Goal: Information Seeking & Learning: Understand process/instructions

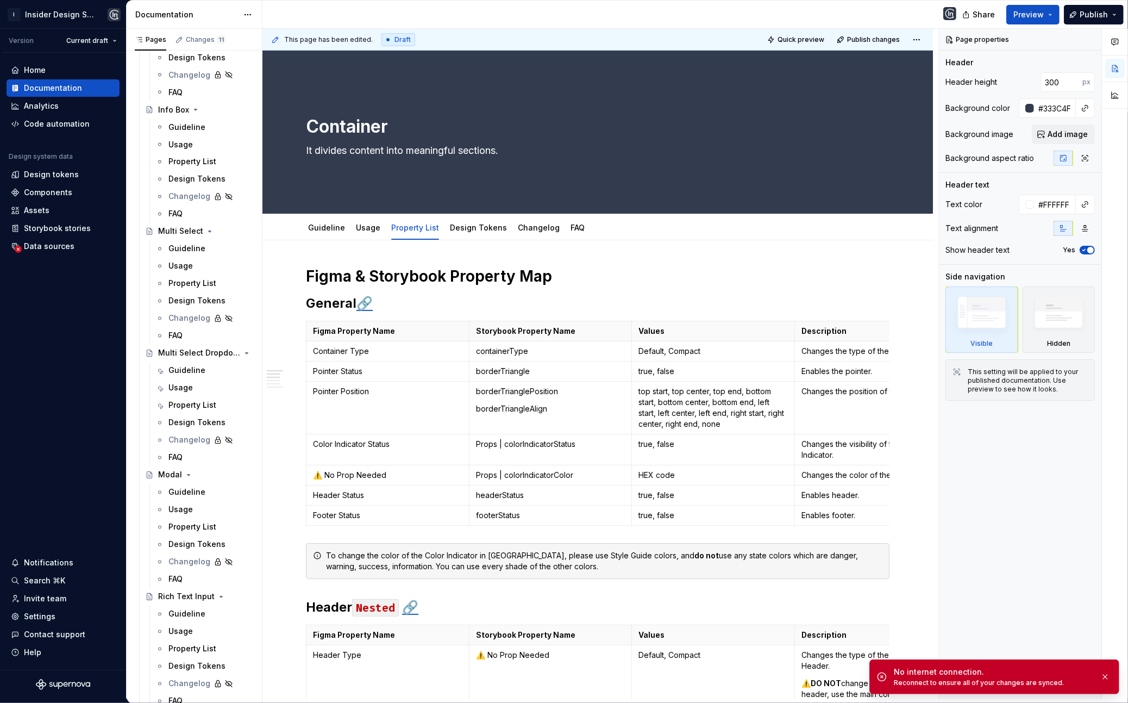
scroll to position [2190, 0]
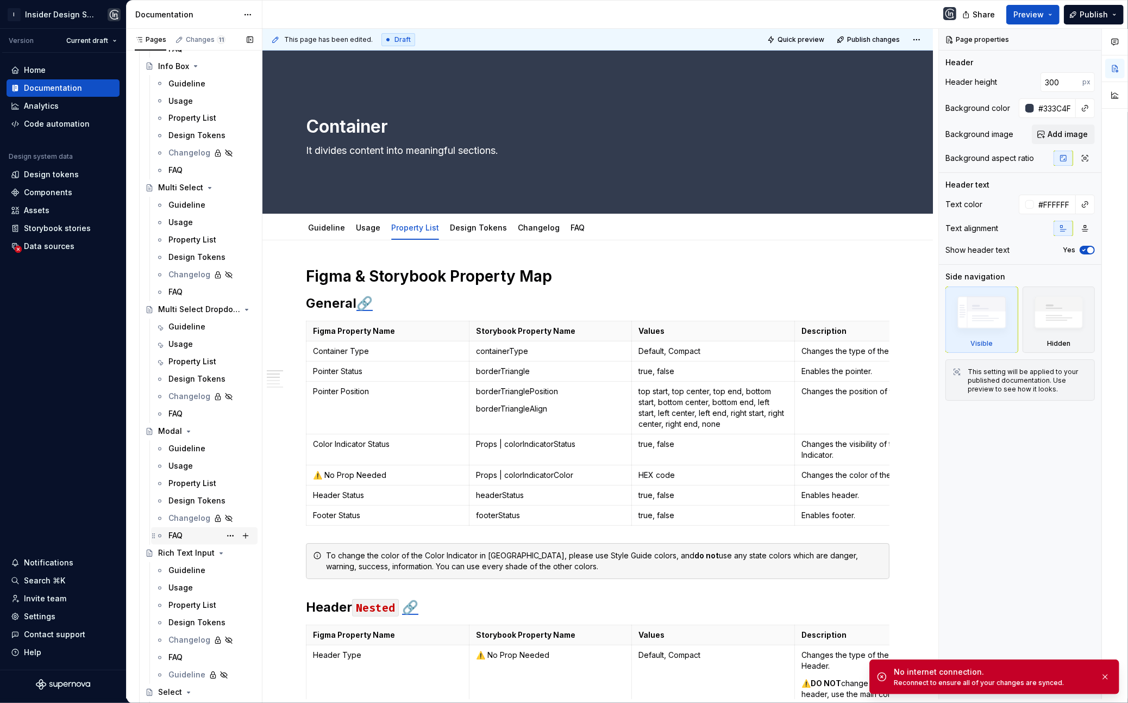
click at [182, 536] on div "FAQ" at bounding box center [175, 535] width 14 height 11
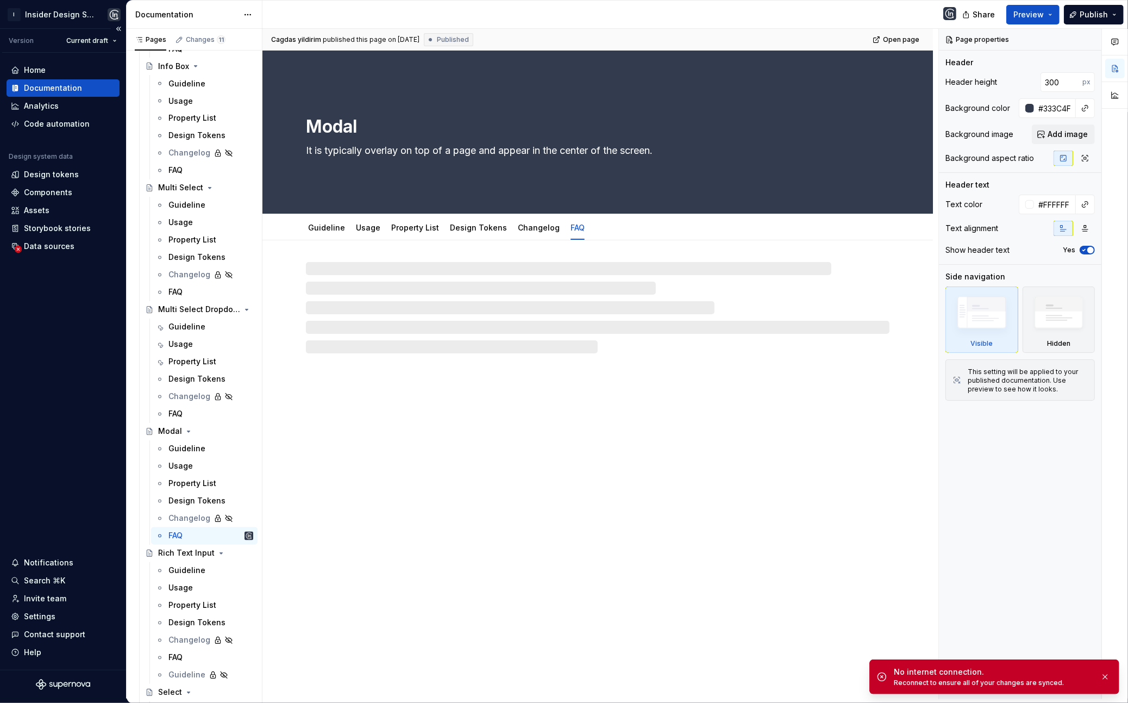
type textarea "*"
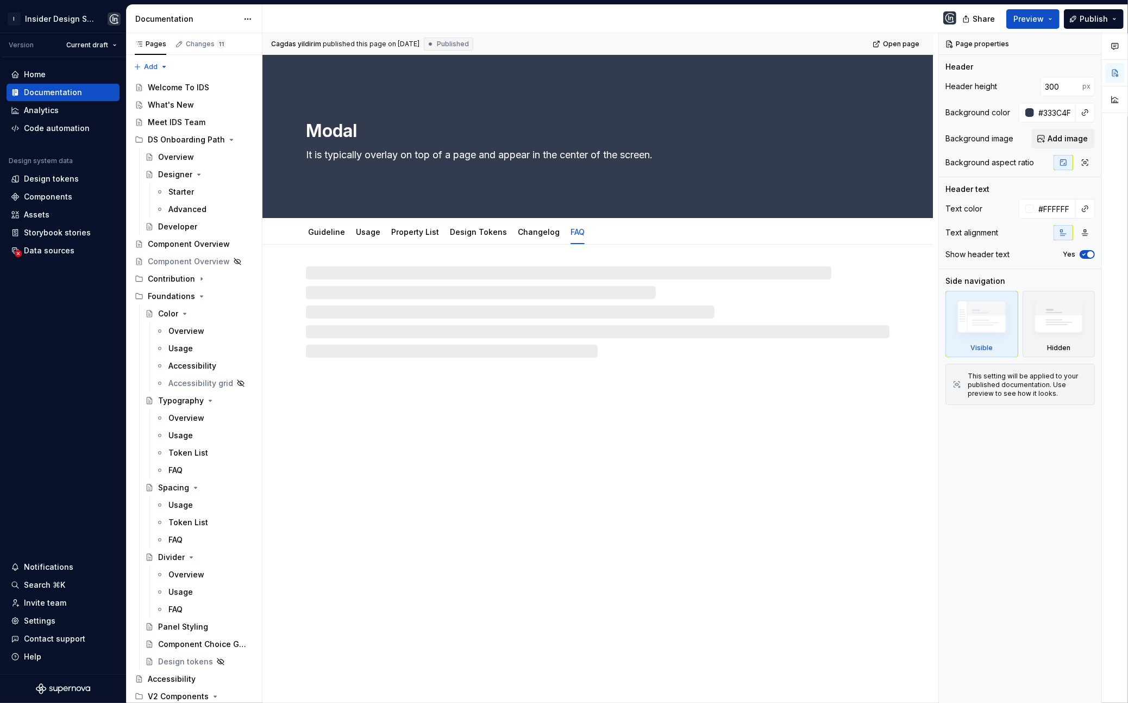
type textarea "*"
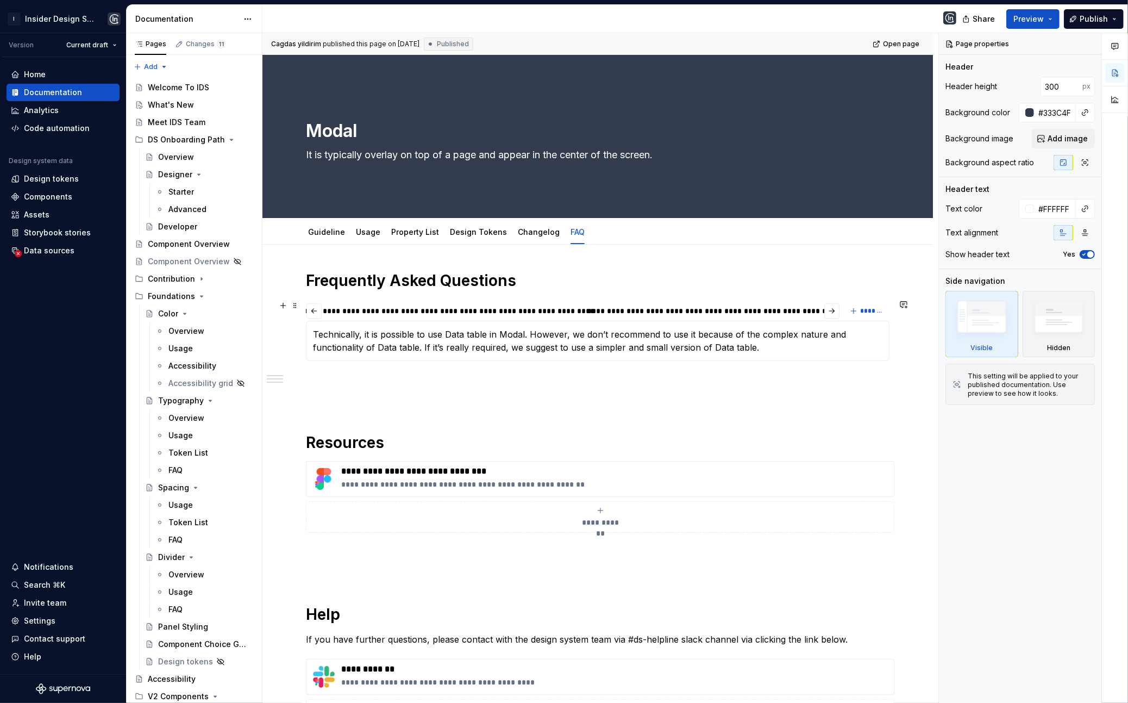
scroll to position [0, 954]
click at [871, 310] on span "*******" at bounding box center [872, 310] width 24 height 9
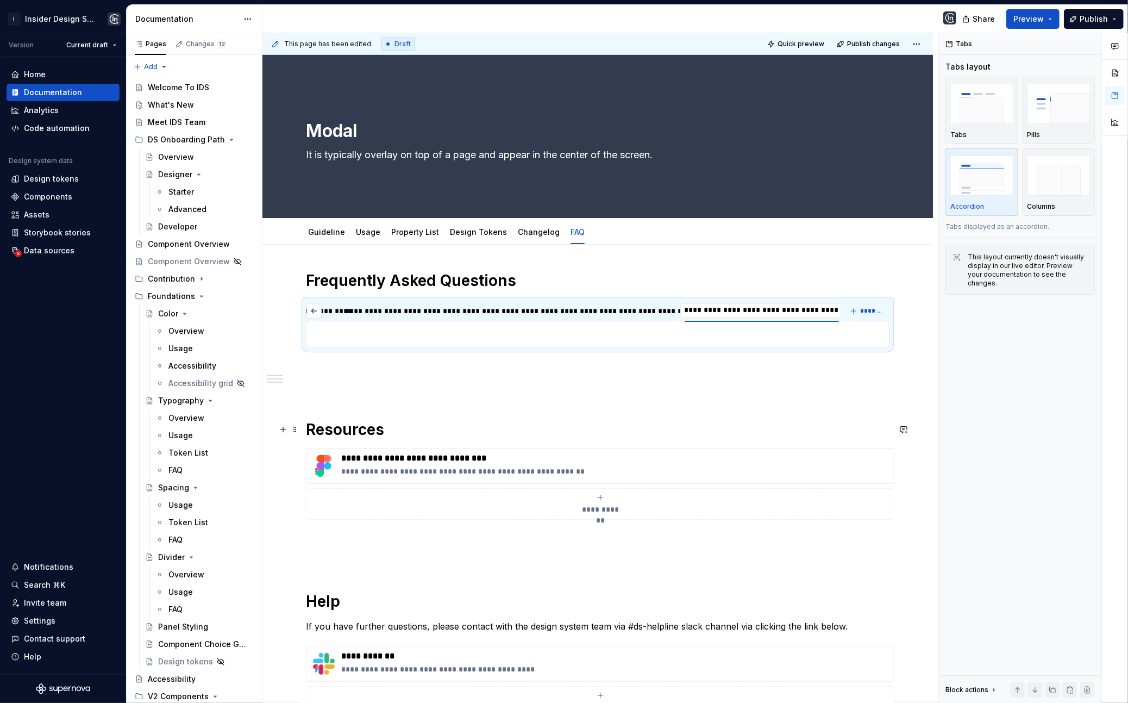
scroll to position [0, 1119]
click at [765, 310] on input "**********" at bounding box center [759, 310] width 163 height 20
type input "**********"
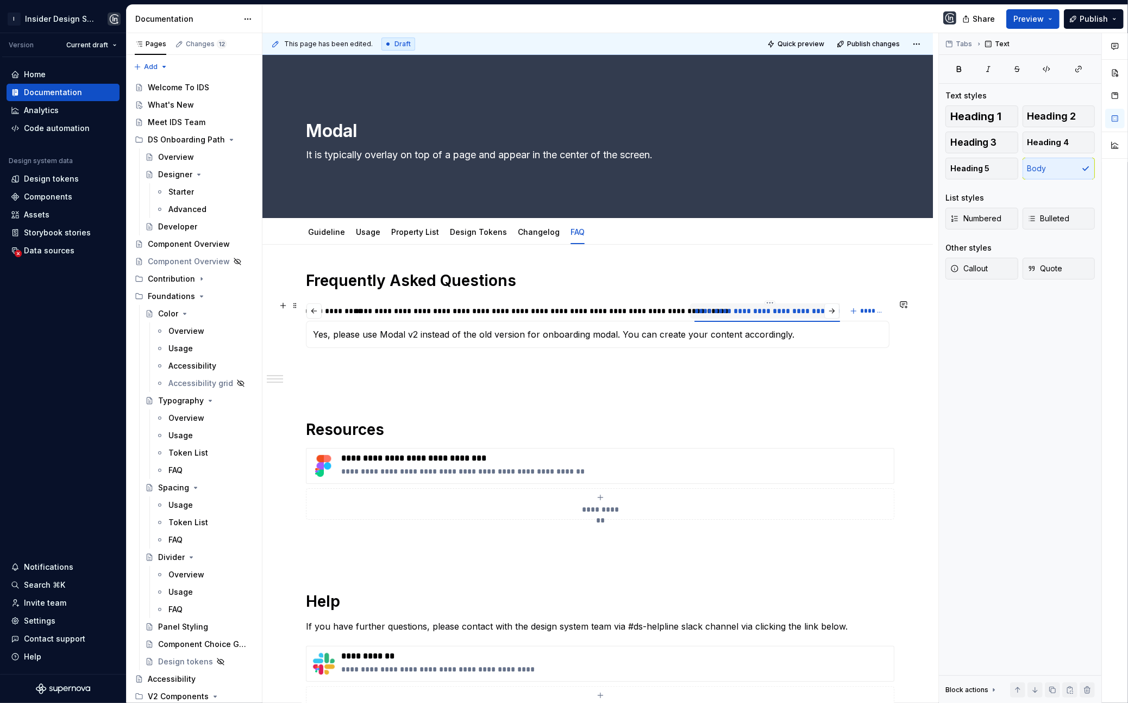
scroll to position [0, 1116]
click at [877, 311] on span "*******" at bounding box center [872, 310] width 24 height 9
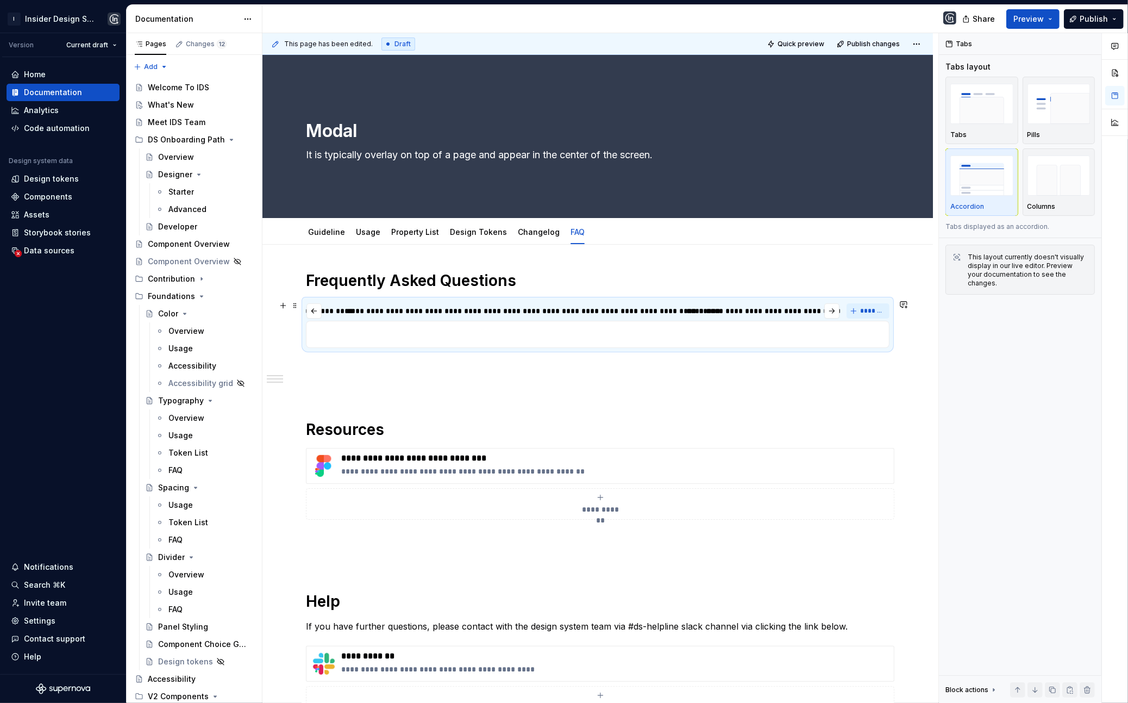
scroll to position [0, 1155]
click at [815, 309] on div "********" at bounding box center [823, 310] width 28 height 11
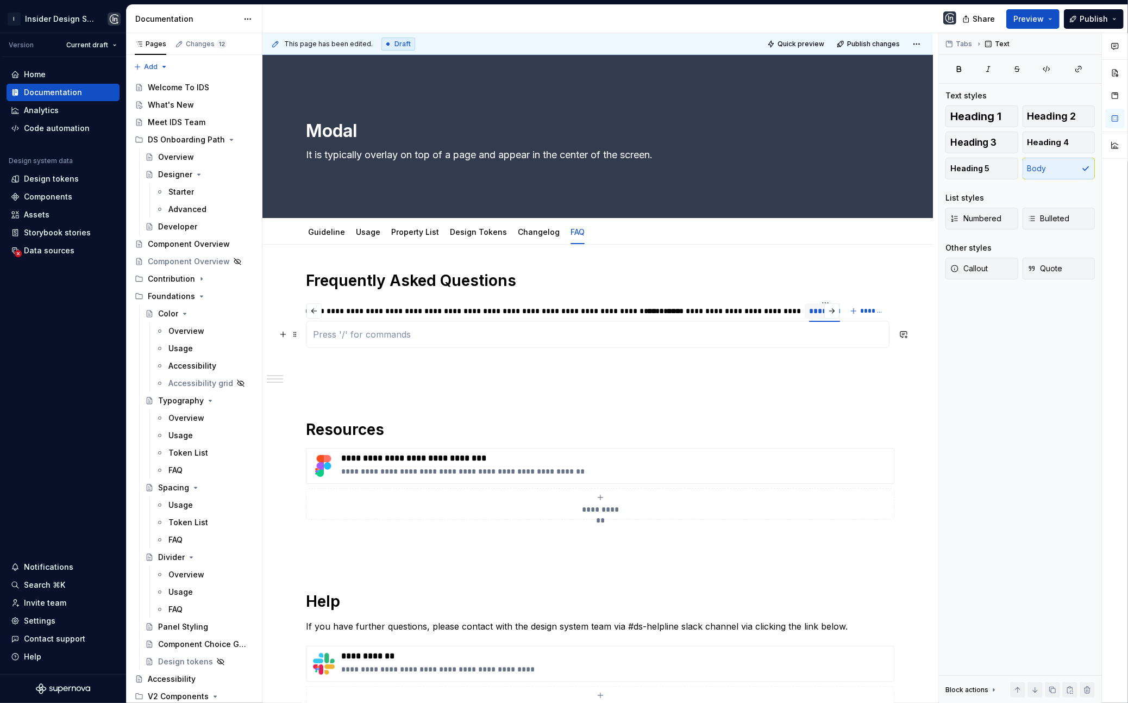
click at [824, 341] on p at bounding box center [597, 334] width 569 height 13
click at [823, 303] on html "I Insider Design System Version Current draft Home Documentation Analytics Code…" at bounding box center [564, 351] width 1128 height 703
click at [844, 390] on div "Delete tab" at bounding box center [873, 392] width 71 height 11
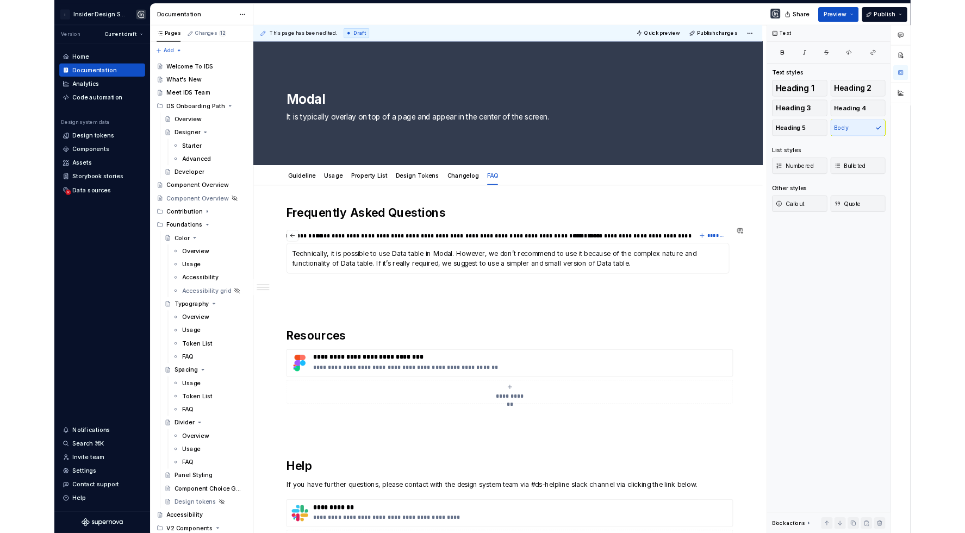
scroll to position [0, 1117]
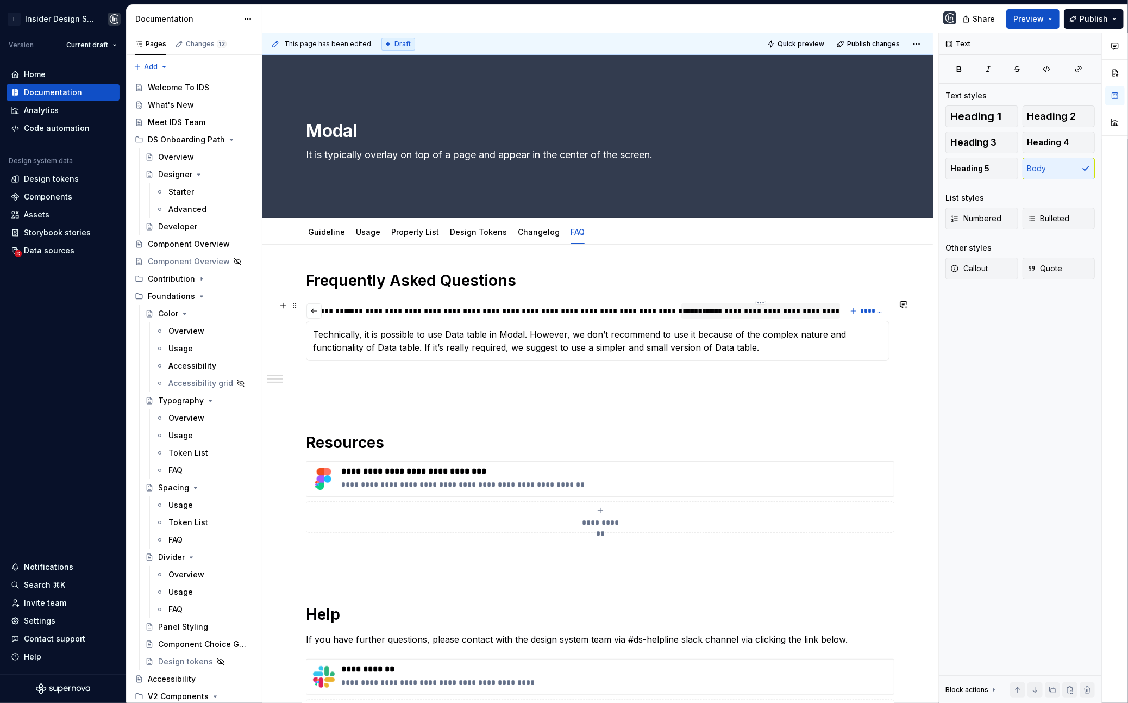
click at [752, 306] on div "**********" at bounding box center [761, 310] width 152 height 11
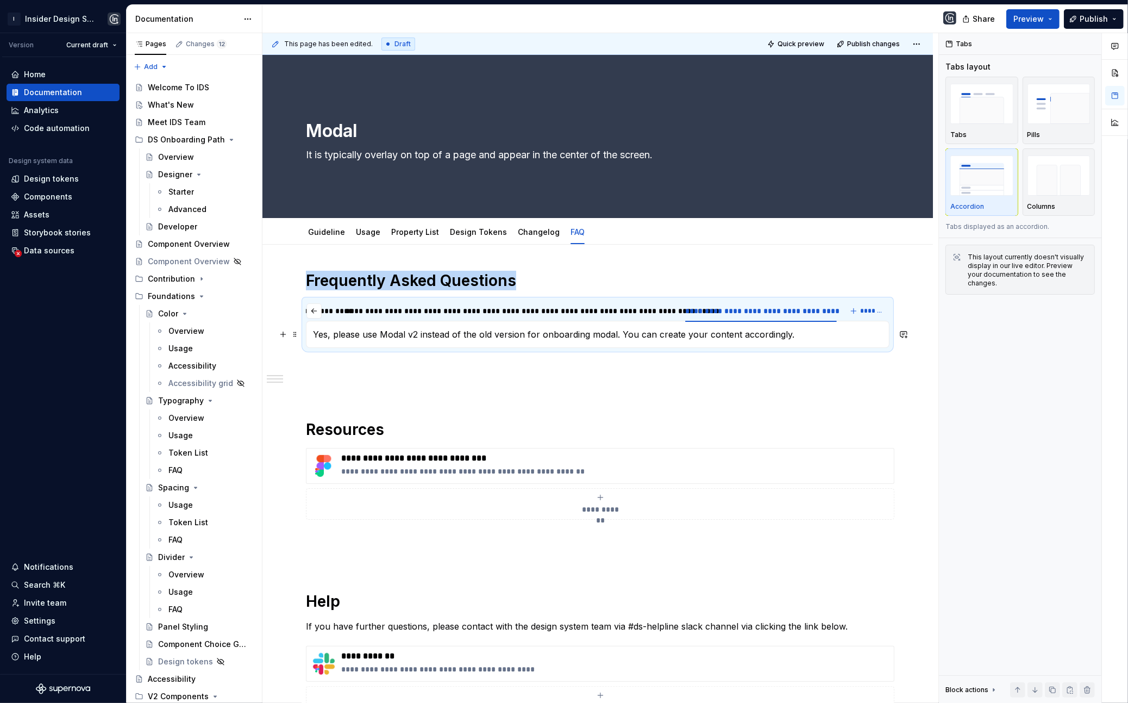
click at [805, 337] on p "Yes, please use Modal v2 instead of the old version for onboarding modal. You c…" at bounding box center [597, 334] width 569 height 13
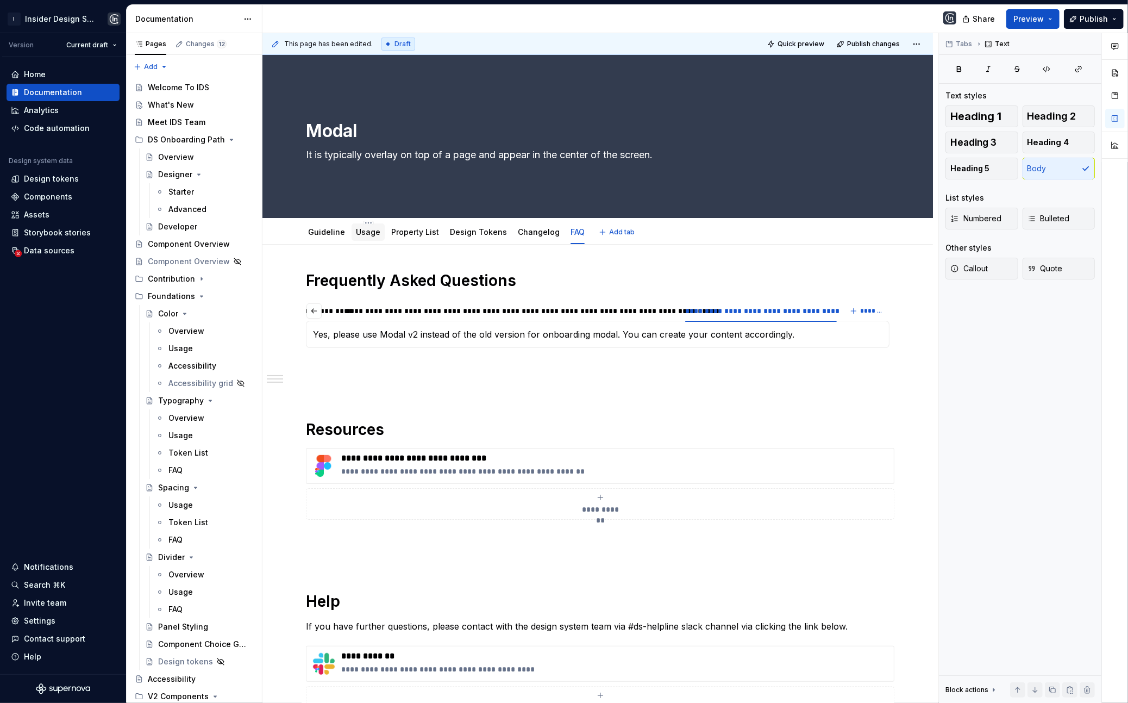
click at [365, 238] on div "Usage" at bounding box center [368, 232] width 24 height 13
click at [363, 231] on link "Usage" at bounding box center [368, 231] width 24 height 9
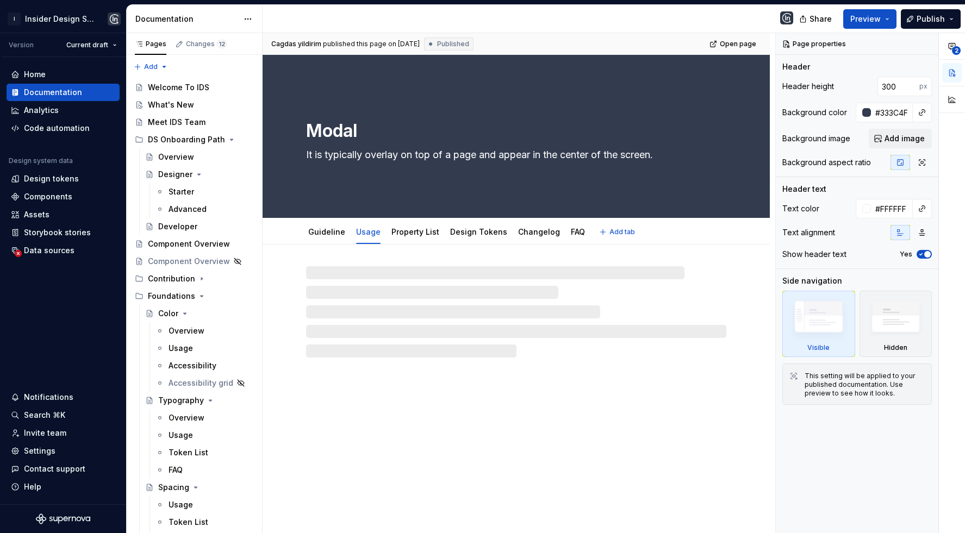
type textarea "*"
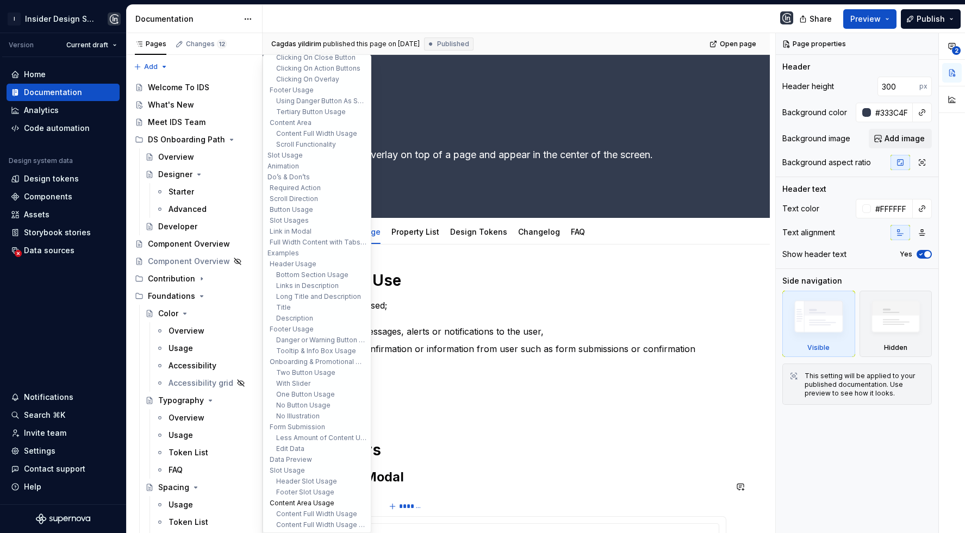
scroll to position [61, 0]
click at [308, 425] on button "No Illustration" at bounding box center [316, 424] width 103 height 11
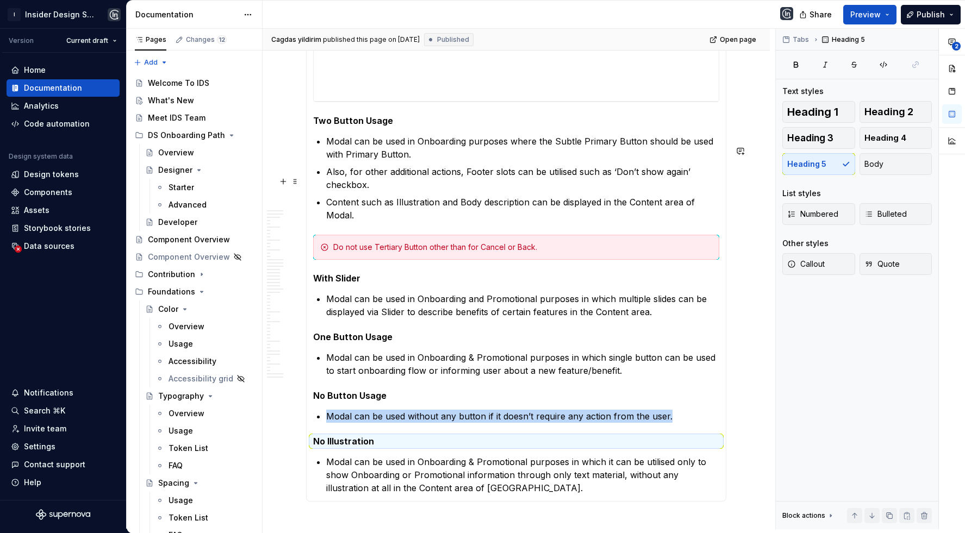
scroll to position [11910, 0]
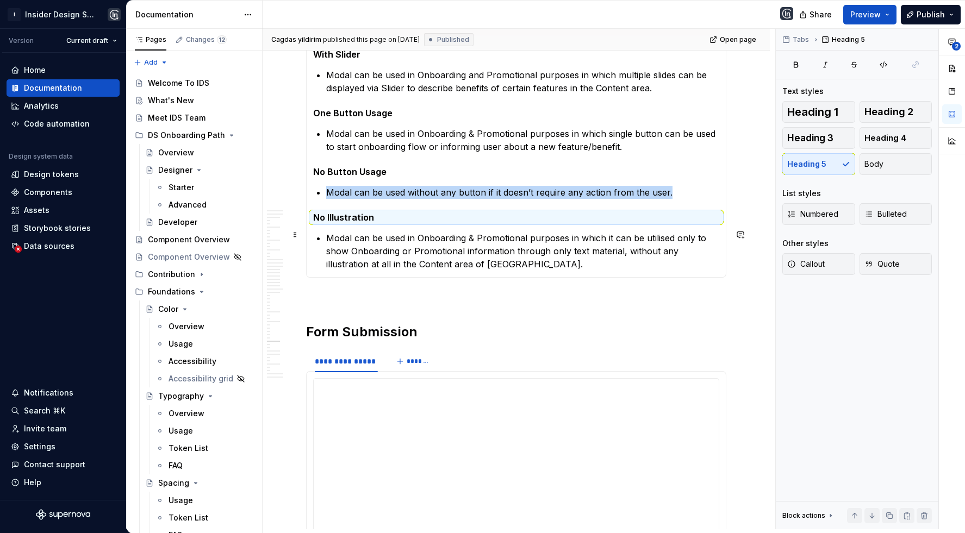
click at [468, 264] on p "Modal can be used in Onboarding & Promotional purposes in which it can be utili…" at bounding box center [522, 250] width 393 height 39
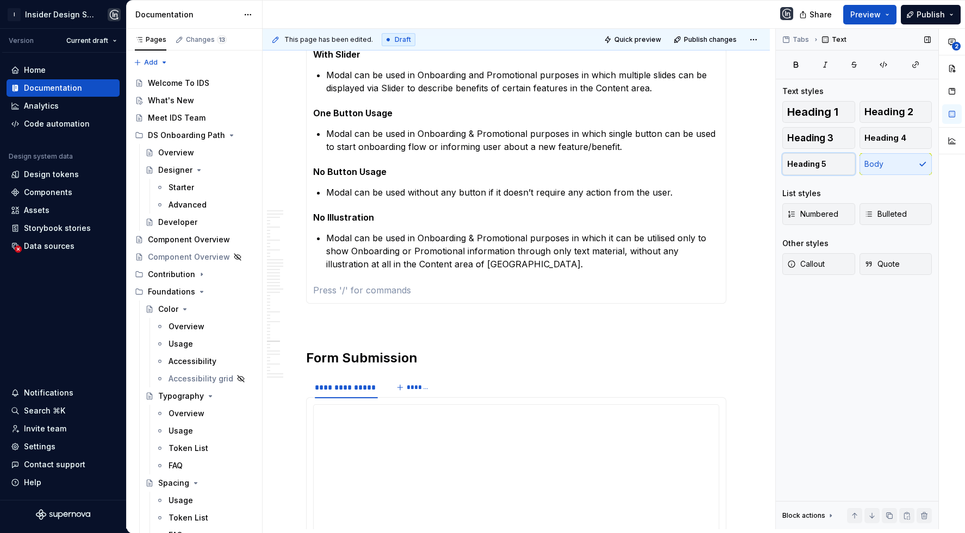
click at [843, 163] on button "Heading 5" at bounding box center [818, 164] width 73 height 22
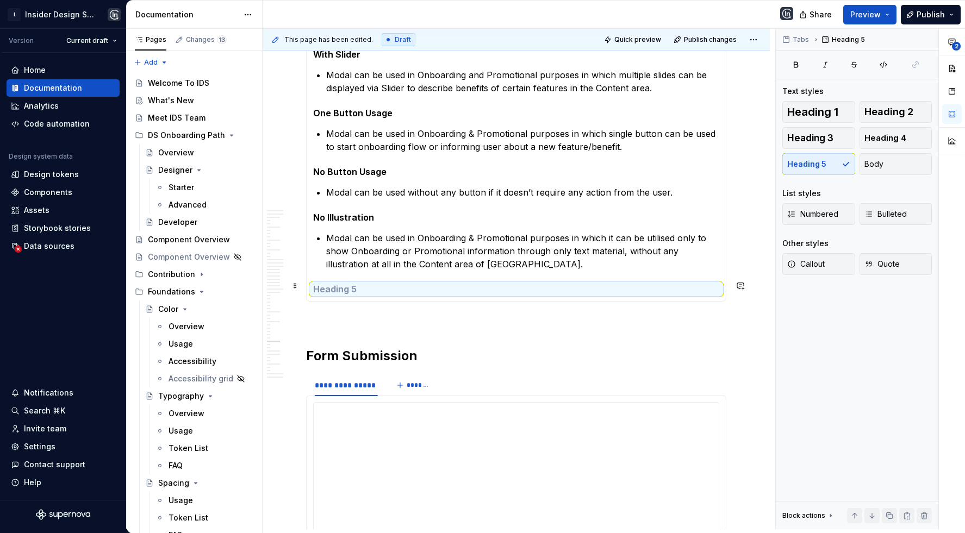
click at [505, 284] on h5 at bounding box center [516, 289] width 406 height 11
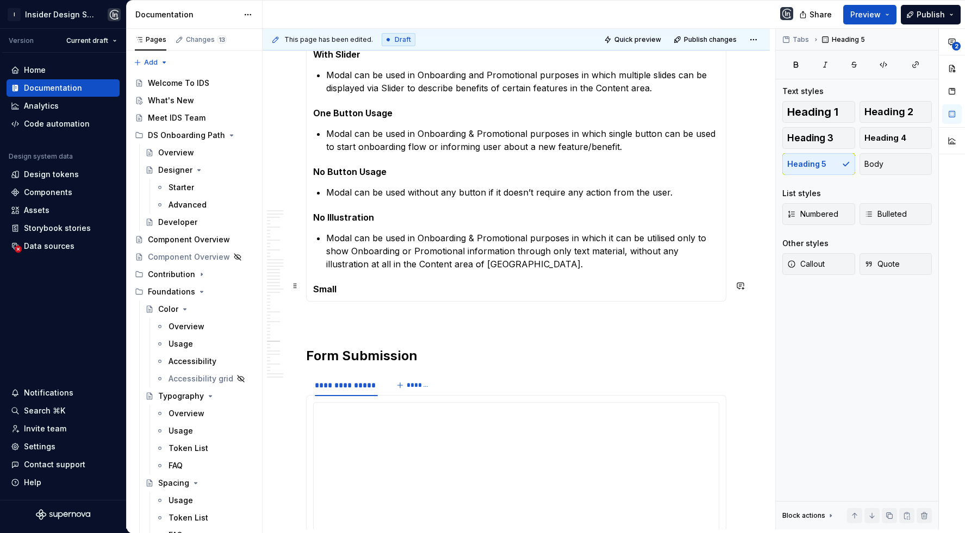
click at [346, 290] on h5 "Small" at bounding box center [516, 289] width 406 height 11
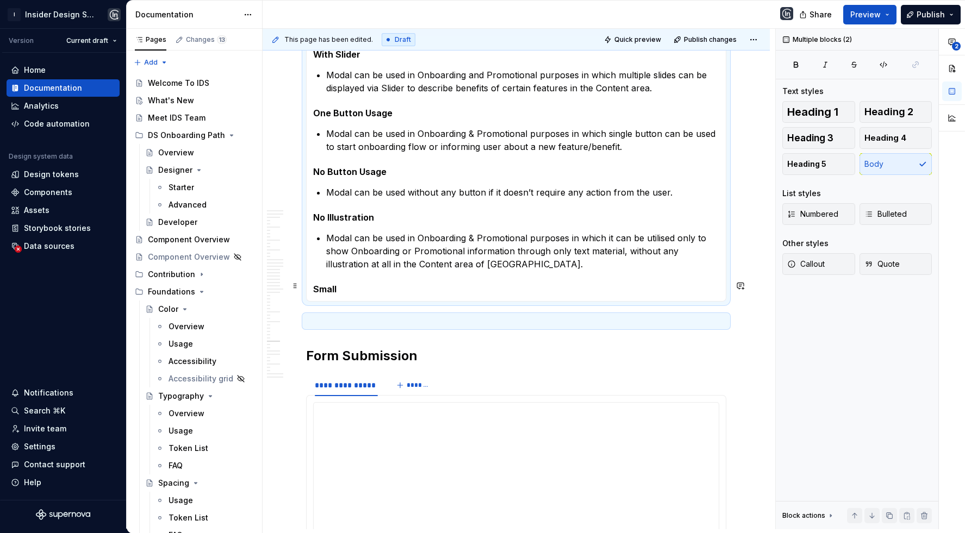
click at [334, 284] on h5 "Small" at bounding box center [516, 289] width 406 height 11
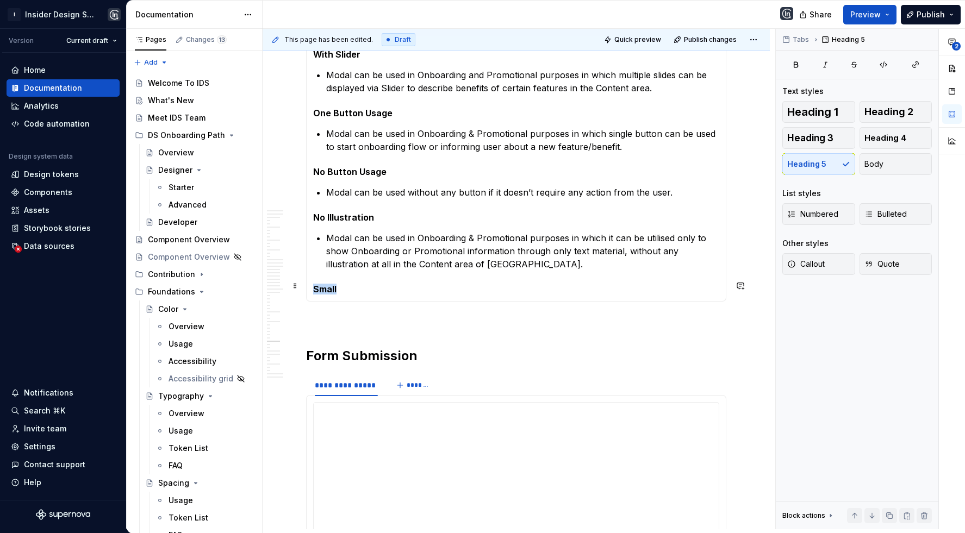
click at [334, 284] on h5 "Small" at bounding box center [516, 289] width 406 height 11
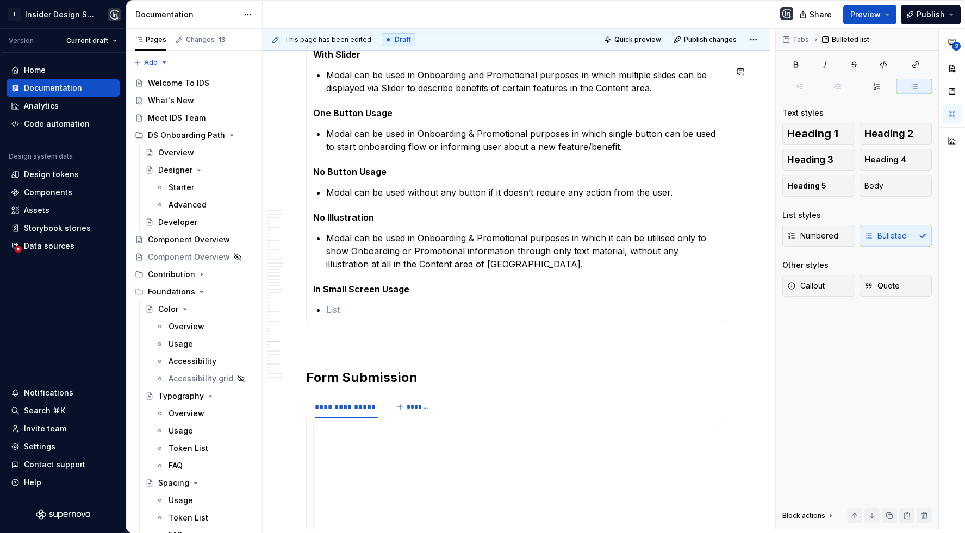
click at [350, 303] on p at bounding box center [522, 309] width 393 height 13
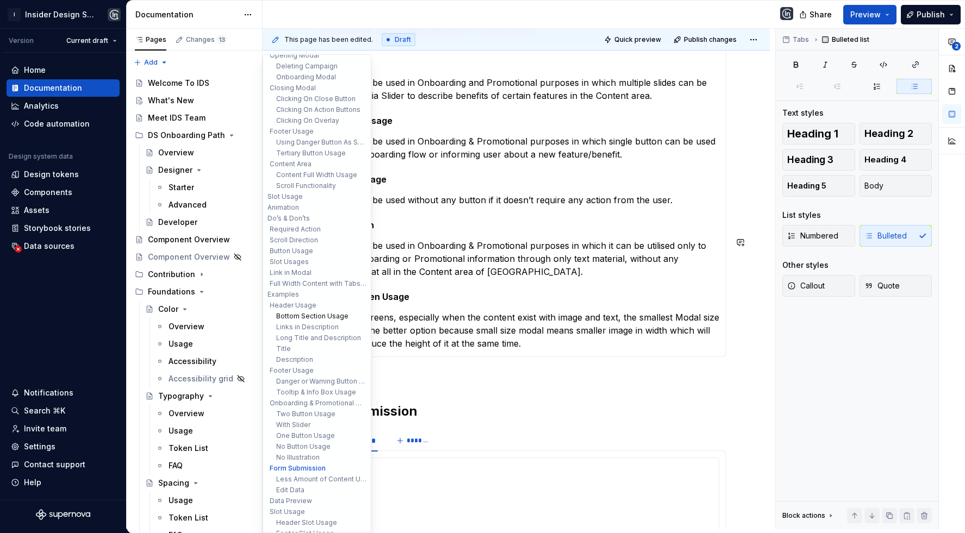
scroll to position [22, 0]
click at [321, 286] on button "Full Width Content with Tabs in Header" at bounding box center [316, 290] width 103 height 11
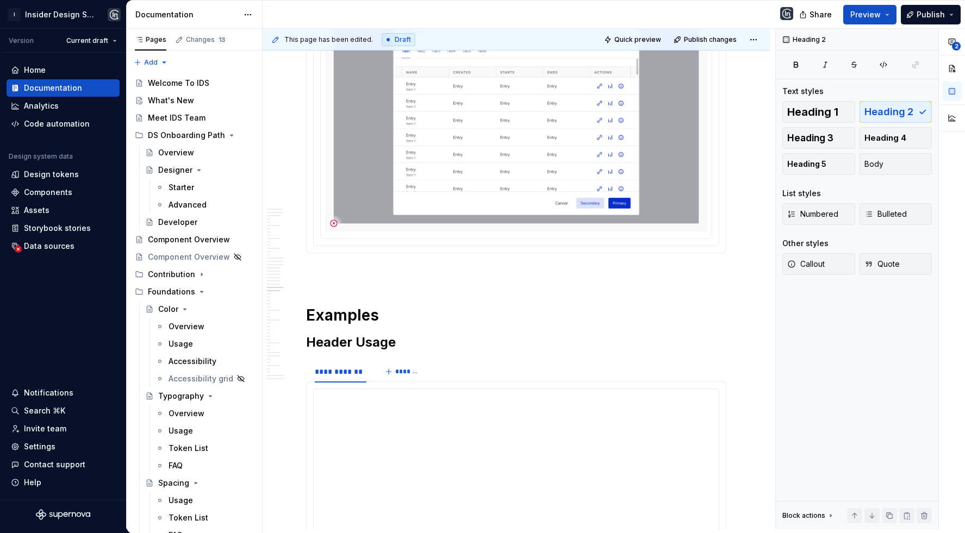
scroll to position [9665, 0]
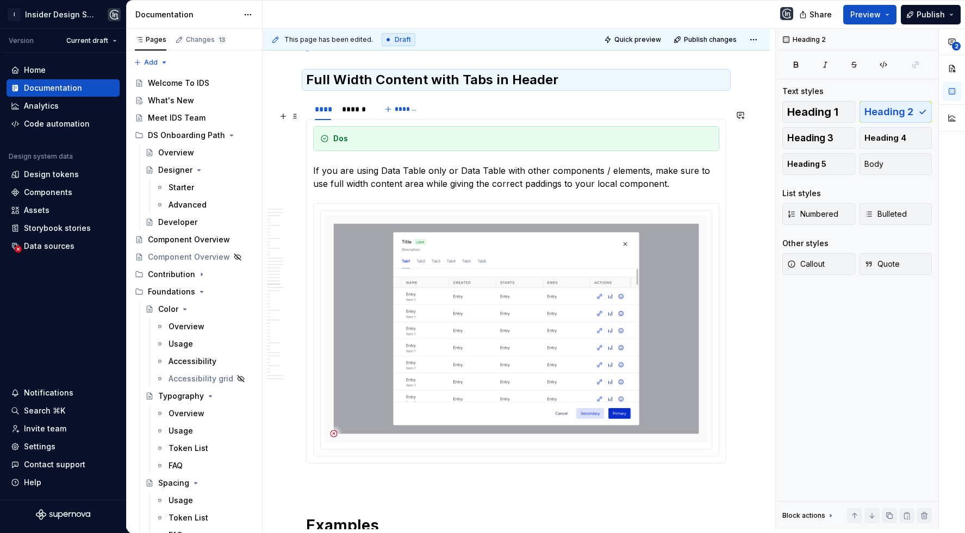
click at [464, 120] on div "**** ****** *******" at bounding box center [516, 109] width 420 height 22
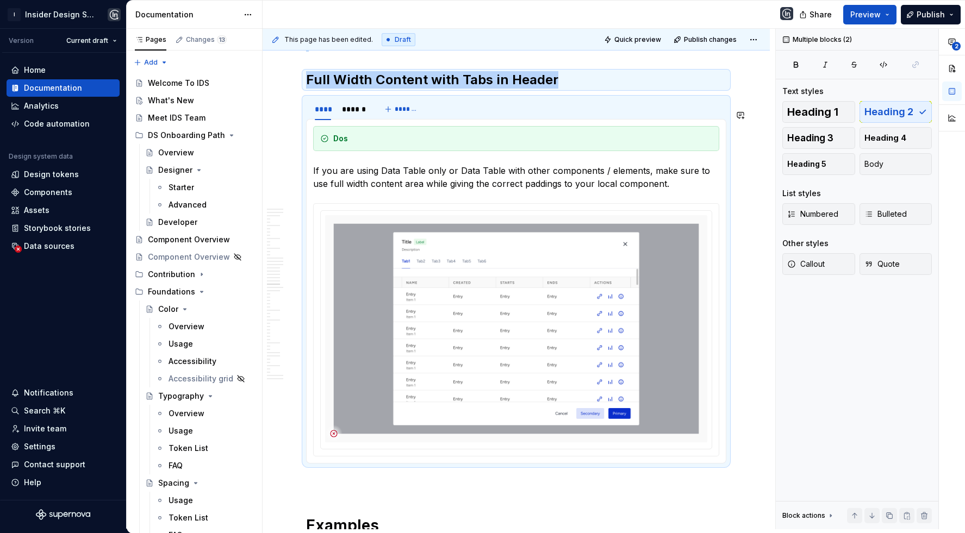
copy div "Full Width Content with Tabs in Header"
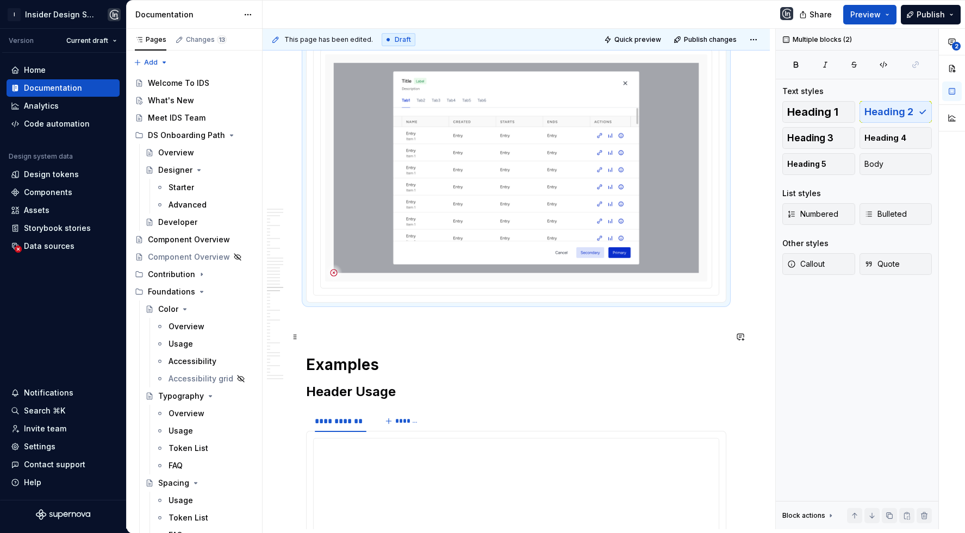
click at [376, 329] on p at bounding box center [516, 322] width 420 height 13
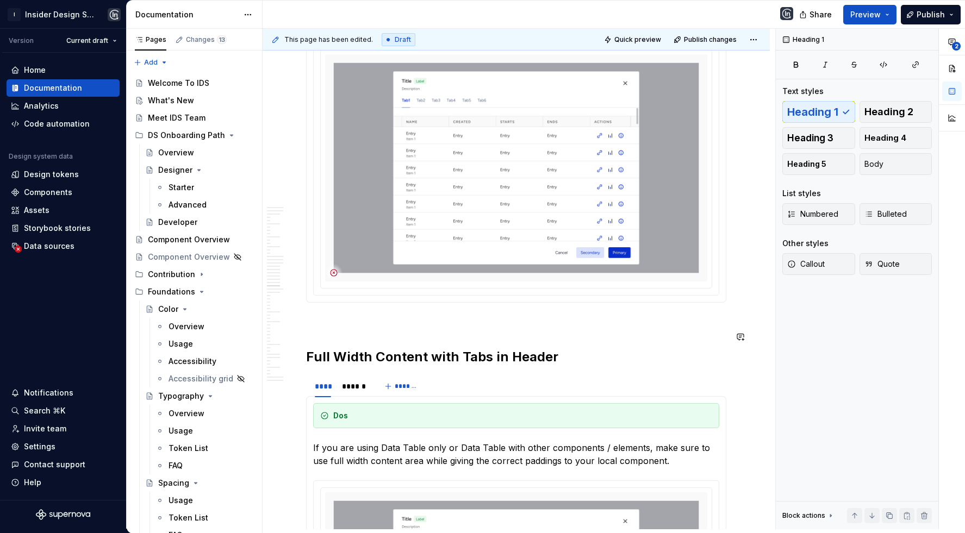
click at [364, 366] on h2 "Full Width Content with Tabs in Header" at bounding box center [516, 356] width 420 height 17
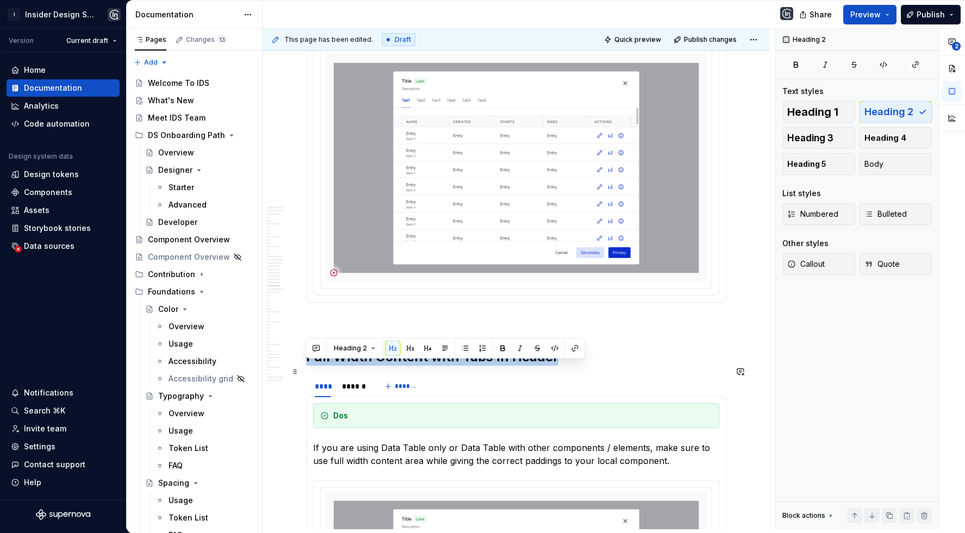
click at [364, 366] on h2 "Full Width Content with Tabs in Header" at bounding box center [516, 356] width 420 height 17
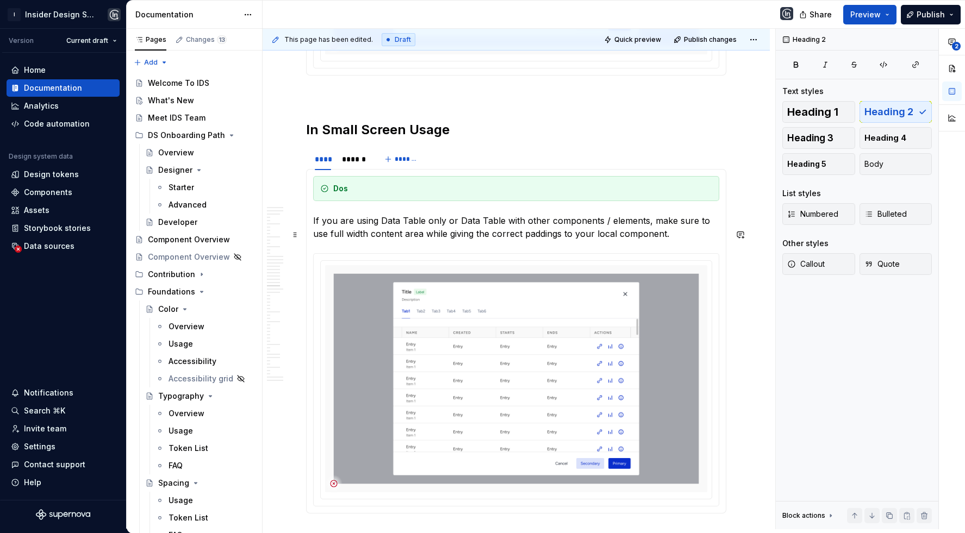
scroll to position [10083, 0]
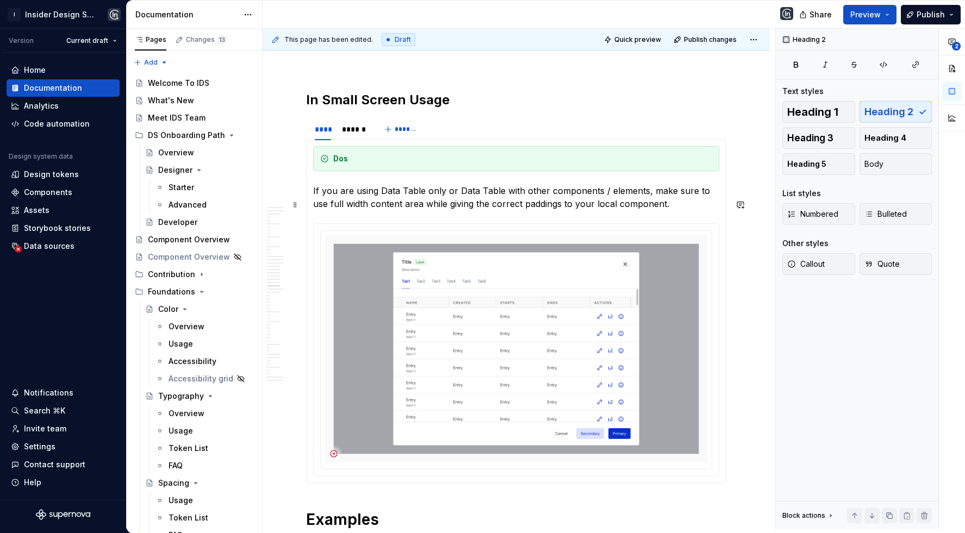
click at [368, 210] on p "If you are using Data Table only or Data Table with other components / elements…" at bounding box center [516, 197] width 406 height 26
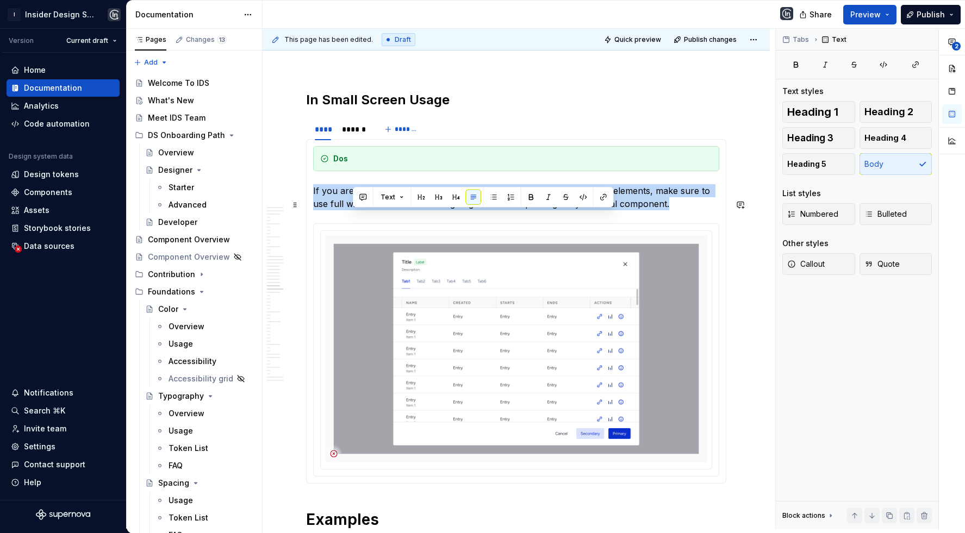
click at [368, 210] on p "If you are using Data Table only or Data Table with other components / elements…" at bounding box center [516, 197] width 406 height 26
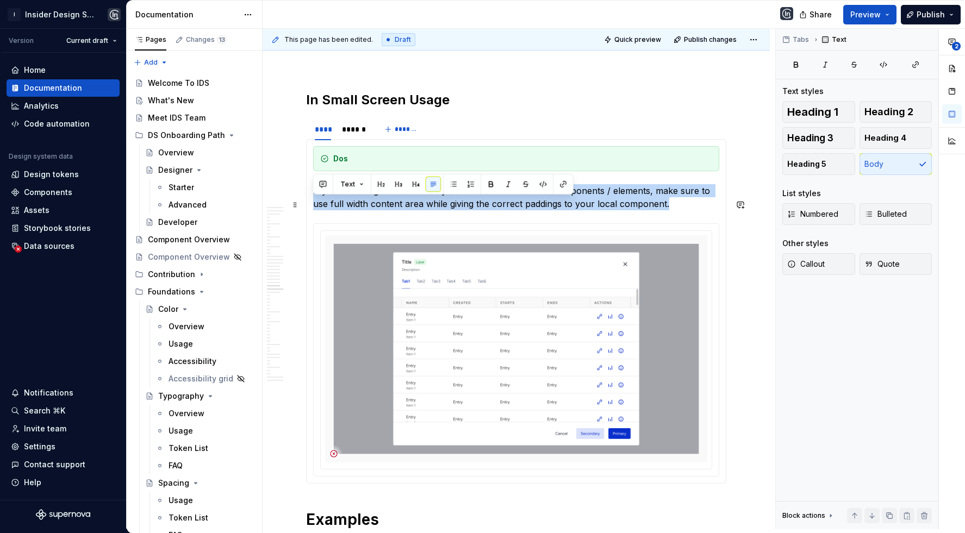
click at [368, 210] on p "If you are using Data Table only or Data Table with other components / elements…" at bounding box center [516, 197] width 406 height 26
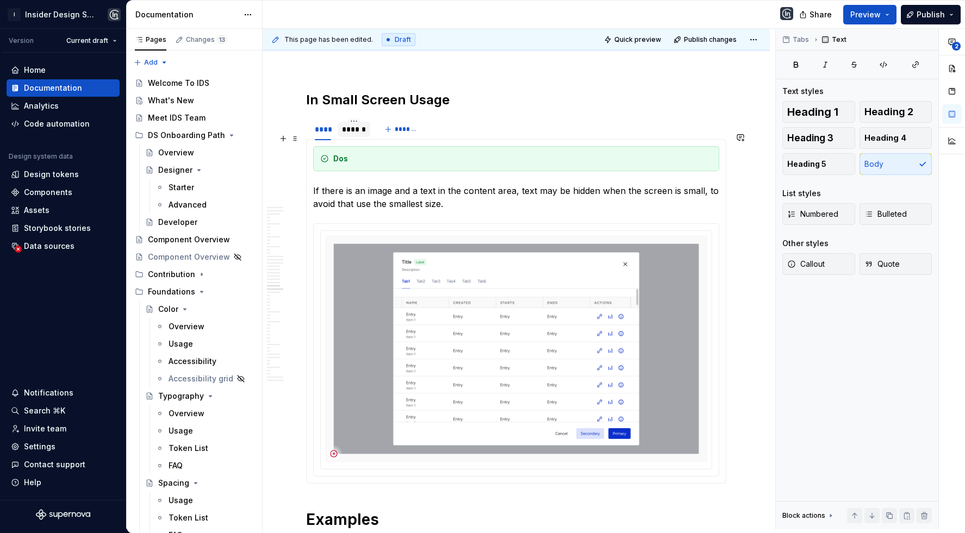
click at [356, 137] on div "******" at bounding box center [353, 129] width 32 height 15
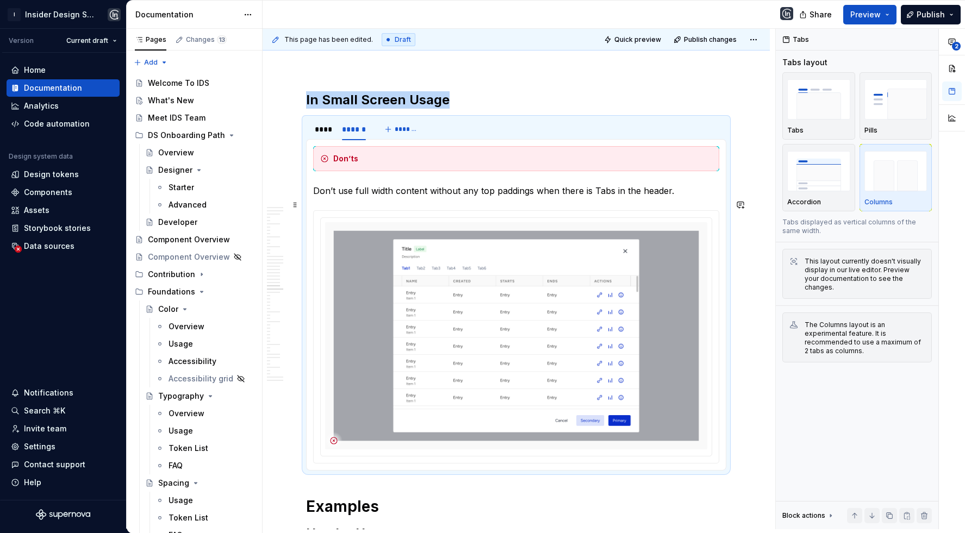
click at [372, 197] on p "Don’t use full width content without any top paddings when there is Tabs in the…" at bounding box center [516, 190] width 406 height 13
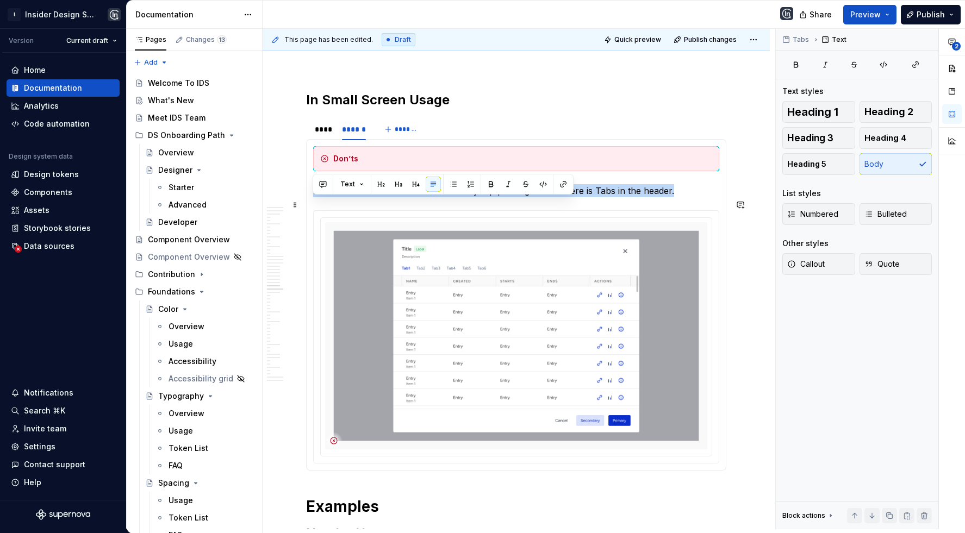
click at [372, 197] on p "Don’t use full width content without any top paddings when there is Tabs in the…" at bounding box center [516, 190] width 406 height 13
click at [323, 138] on div "****" at bounding box center [322, 129] width 25 height 17
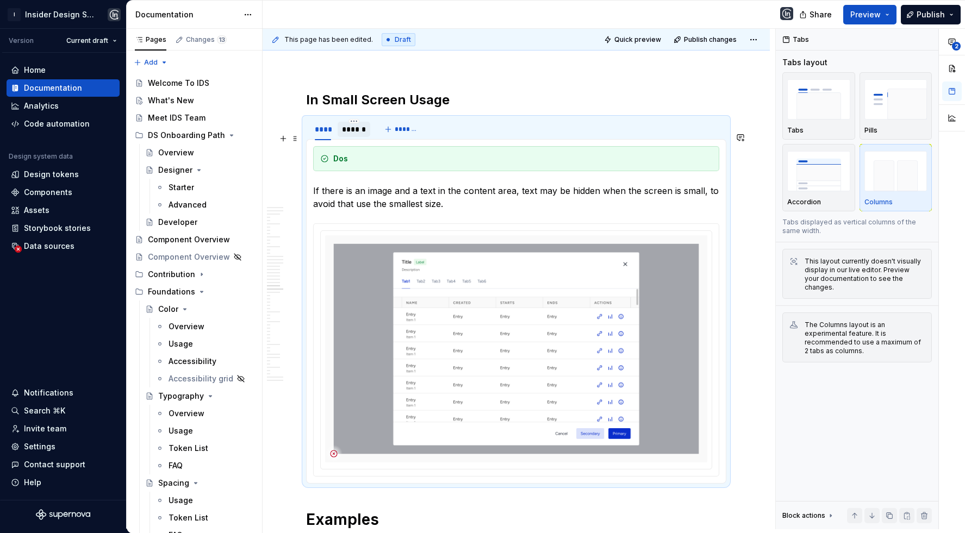
click at [342, 135] on div "******" at bounding box center [353, 129] width 23 height 11
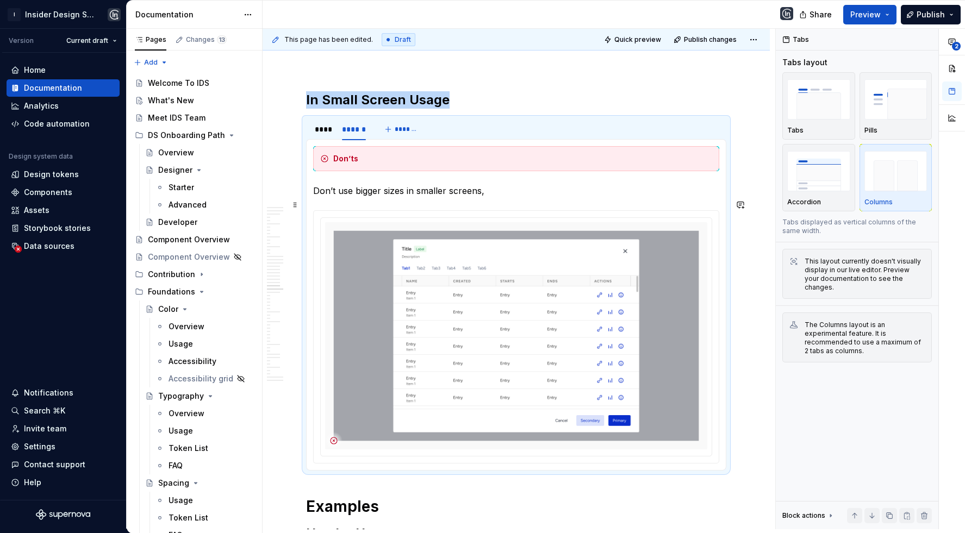
click at [380, 197] on p "Don’t use bigger sizes in smaller screens," at bounding box center [516, 190] width 406 height 13
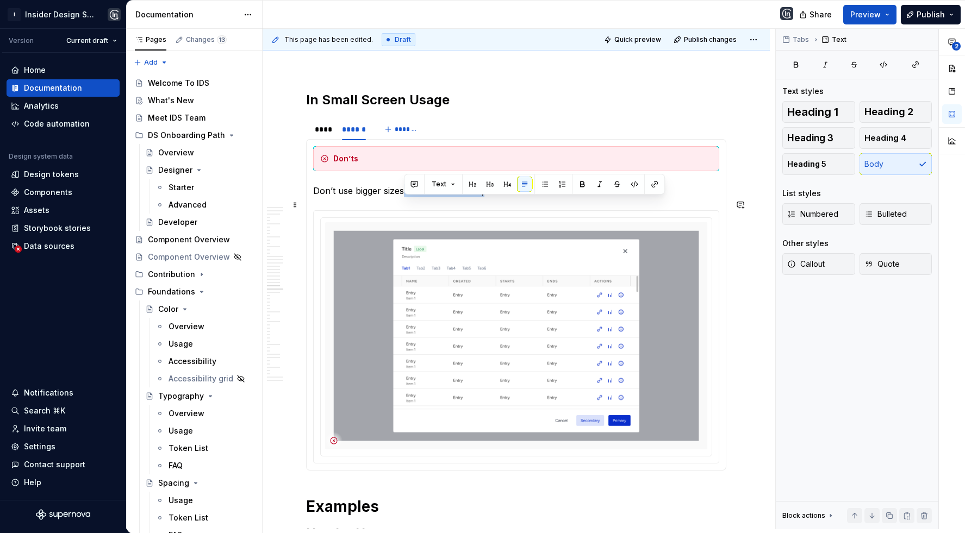
drag, startPoint x: 502, startPoint y: 207, endPoint x: 405, endPoint y: 201, distance: 96.9
click at [404, 197] on p "Don’t use bigger sizes in smaller screens," at bounding box center [516, 190] width 406 height 13
click at [322, 135] on div "****" at bounding box center [323, 129] width 16 height 11
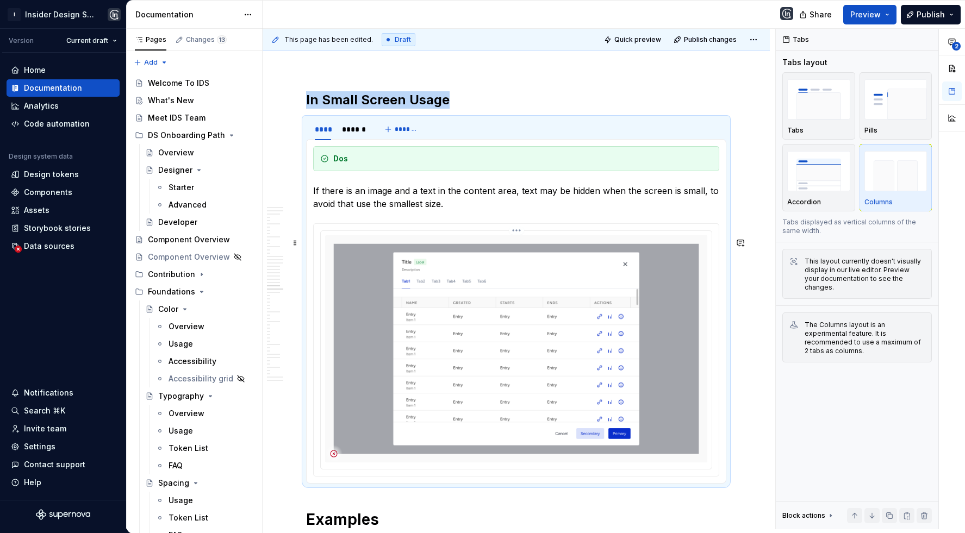
click at [435, 273] on img at bounding box center [516, 348] width 382 height 227
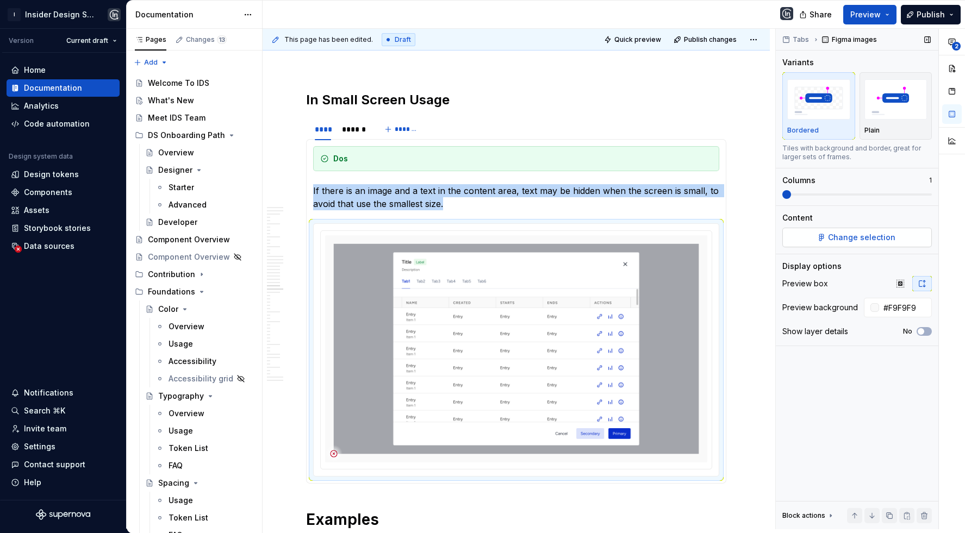
click at [834, 237] on span "Change selection" at bounding box center [861, 237] width 67 height 11
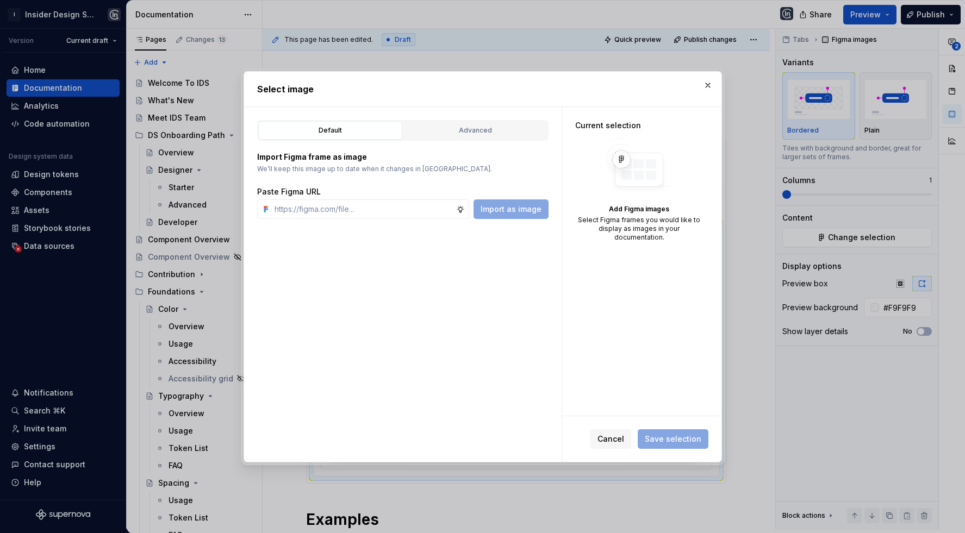
click at [458, 118] on div "Default Advanced Import Figma frame as image We’ll keep this image up to date w…" at bounding box center [402, 284] width 317 height 355
click at [457, 135] on div "Advanced" at bounding box center [475, 130] width 136 height 11
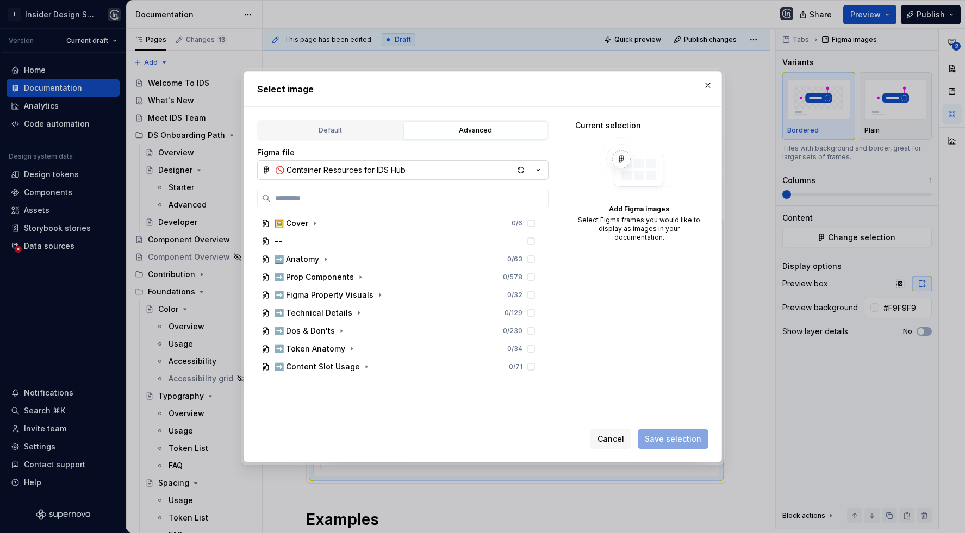
click at [400, 168] on div "🚫 Container Resources for IDS Hub" at bounding box center [340, 170] width 130 height 11
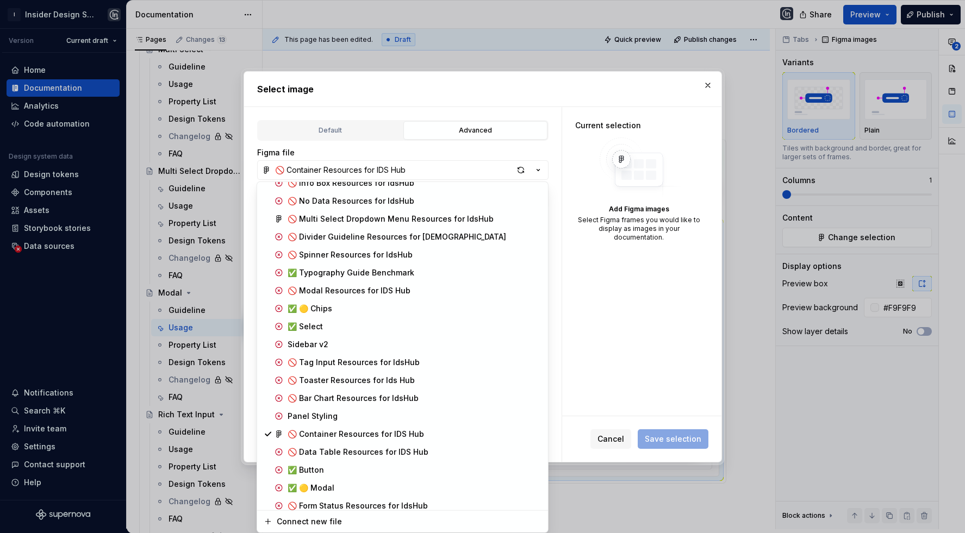
scroll to position [732, 0]
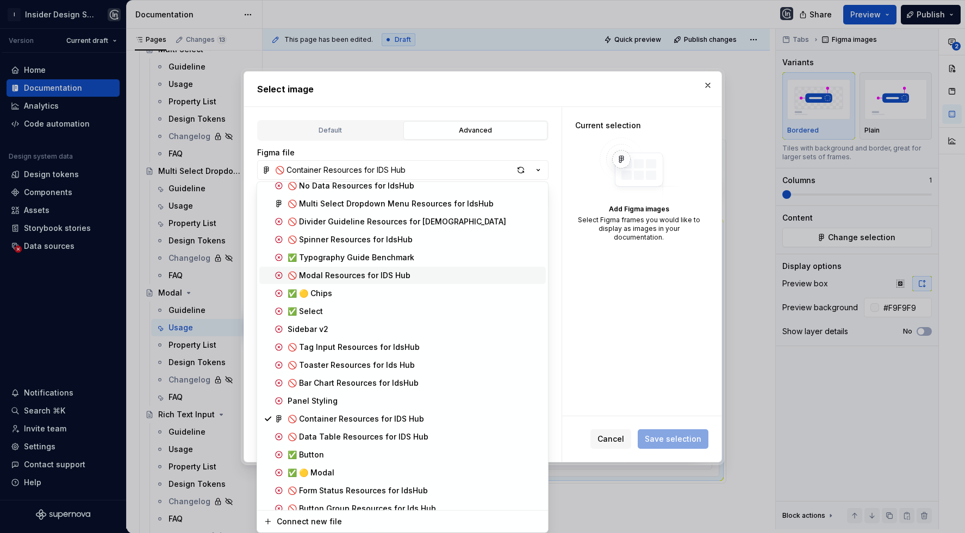
click at [368, 270] on div "🚫 Modal Resources for IDS Hub" at bounding box center [348, 275] width 123 height 11
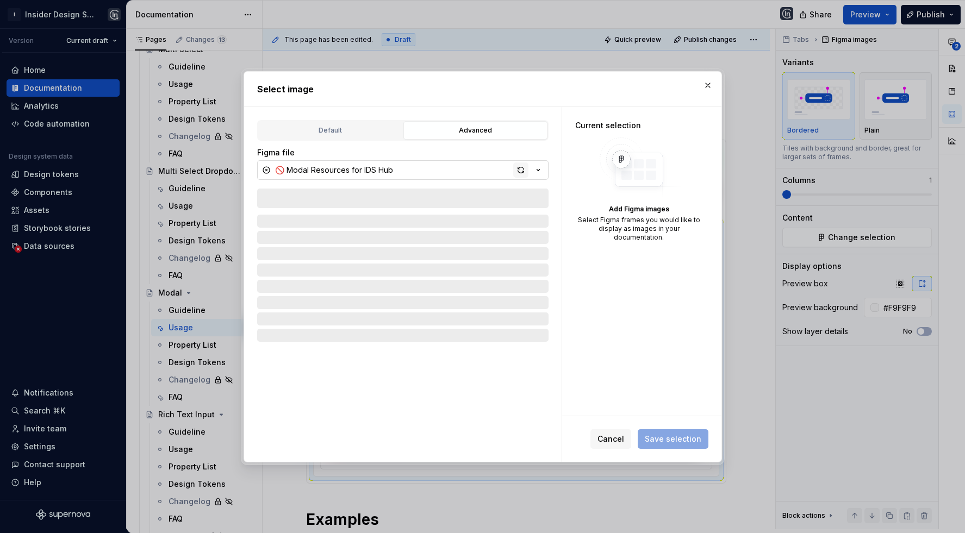
click at [522, 170] on div "button" at bounding box center [520, 169] width 15 height 15
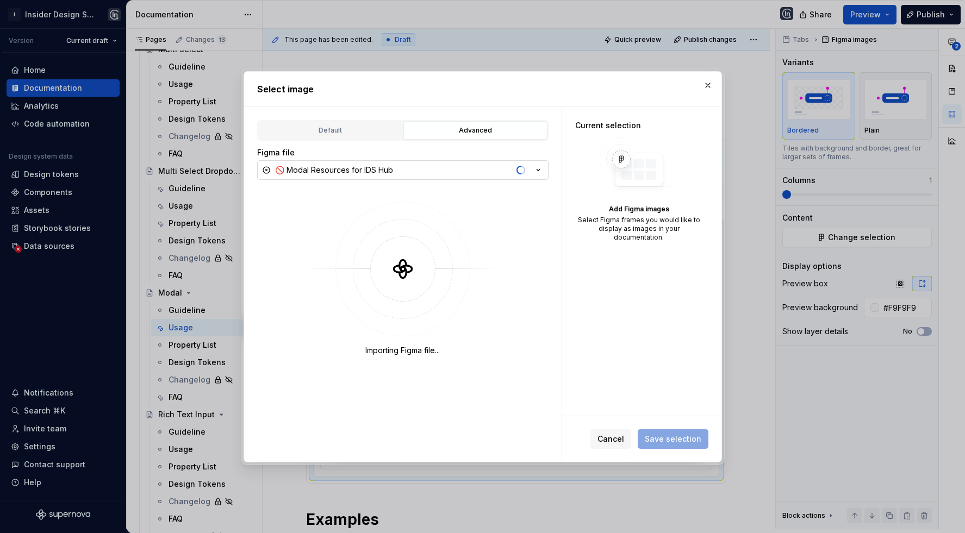
scroll to position [23, 0]
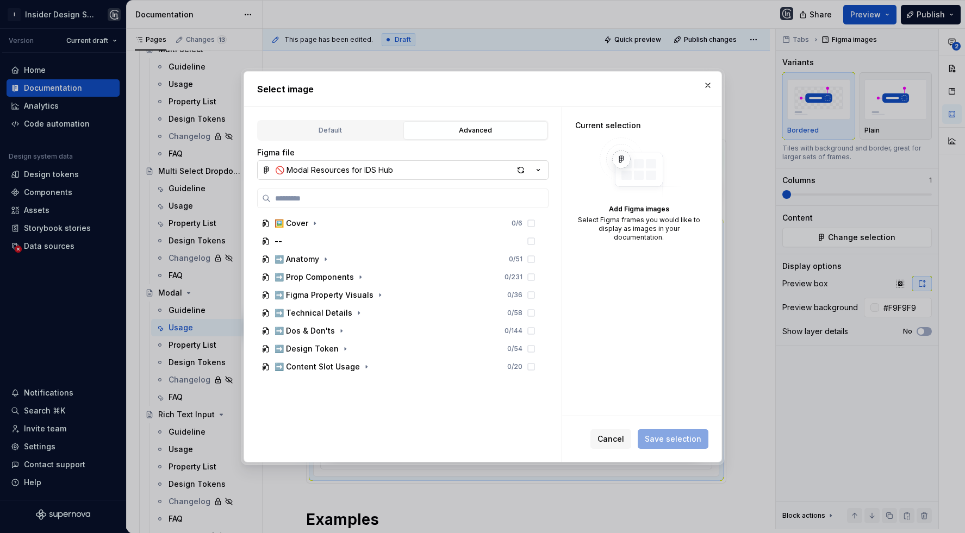
type textarea "*"
